Goal: Task Accomplishment & Management: Complete application form

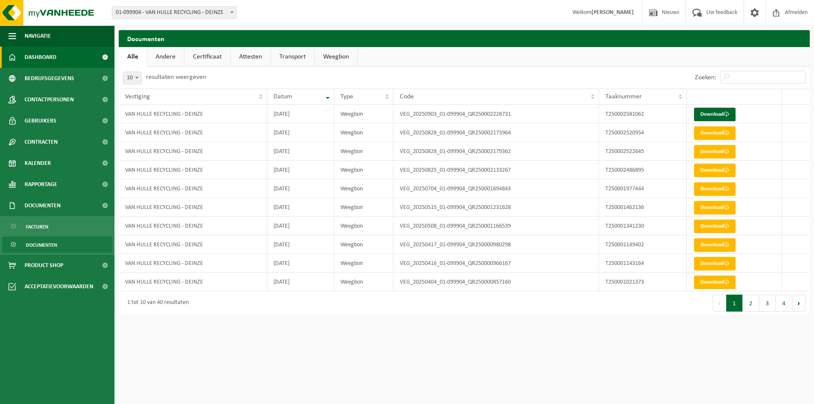
click at [81, 57] on link "Dashboard" at bounding box center [57, 57] width 114 height 21
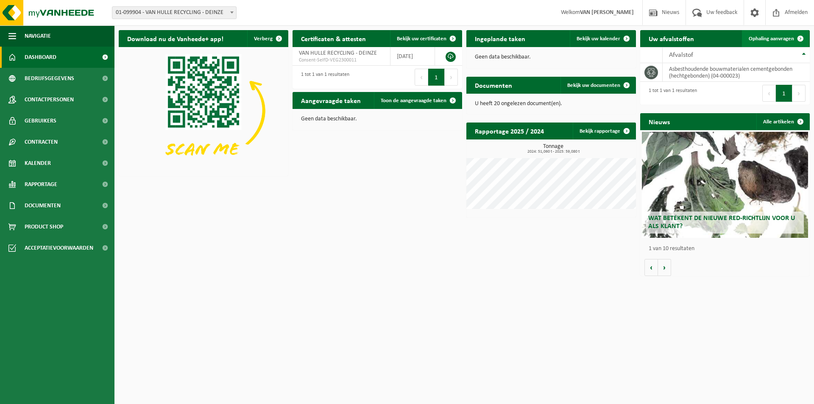
click at [779, 41] on span "Ophaling aanvragen" at bounding box center [771, 39] width 45 height 6
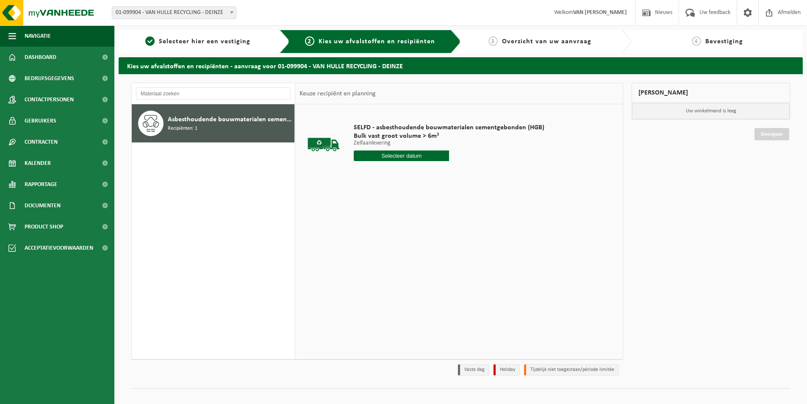
click at [378, 155] on input "text" at bounding box center [401, 155] width 95 height 11
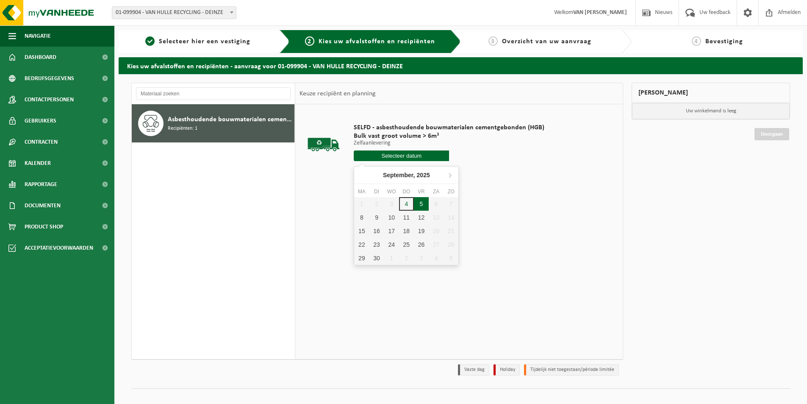
click at [419, 204] on div "5" at bounding box center [421, 204] width 15 height 14
type input "Van 2025-09-05"
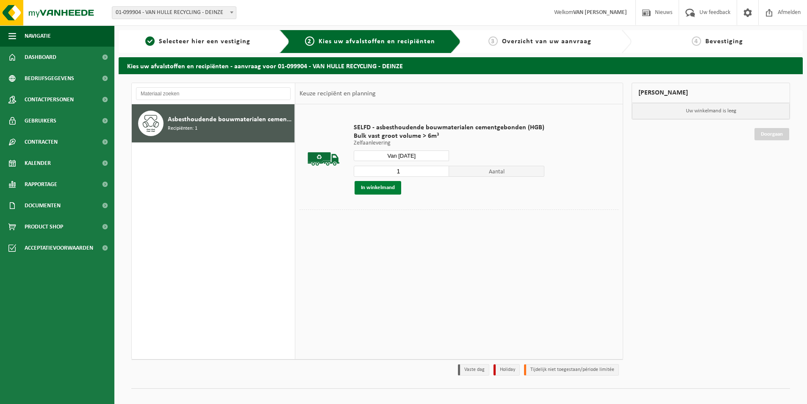
click at [384, 189] on button "In winkelmand" at bounding box center [378, 188] width 47 height 14
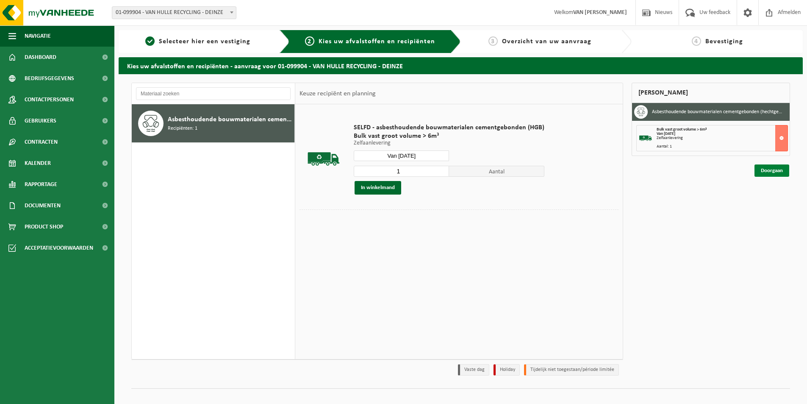
click at [771, 167] on link "Doorgaan" at bounding box center [772, 170] width 35 height 12
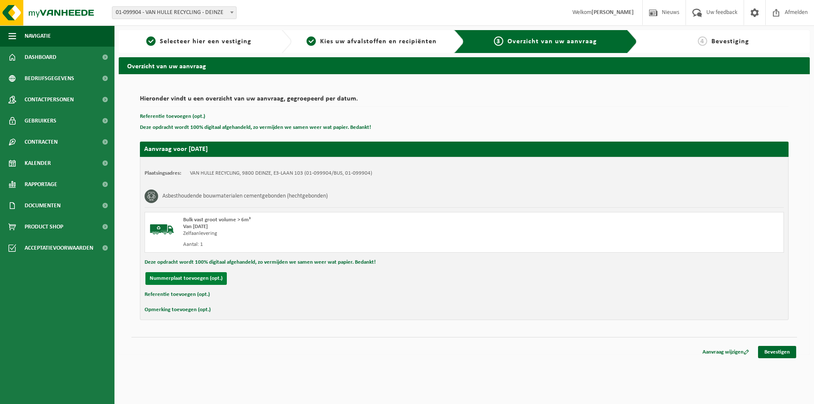
click at [200, 276] on button "Nummerplaat toevoegen (opt.)" at bounding box center [185, 278] width 81 height 13
click at [229, 273] on input "text" at bounding box center [278, 278] width 191 height 13
type input "1-UHJ-377"
type input "0472821995"
click at [788, 350] on link "Bevestigen" at bounding box center [777, 352] width 38 height 12
